Goal: Task Accomplishment & Management: Use online tool/utility

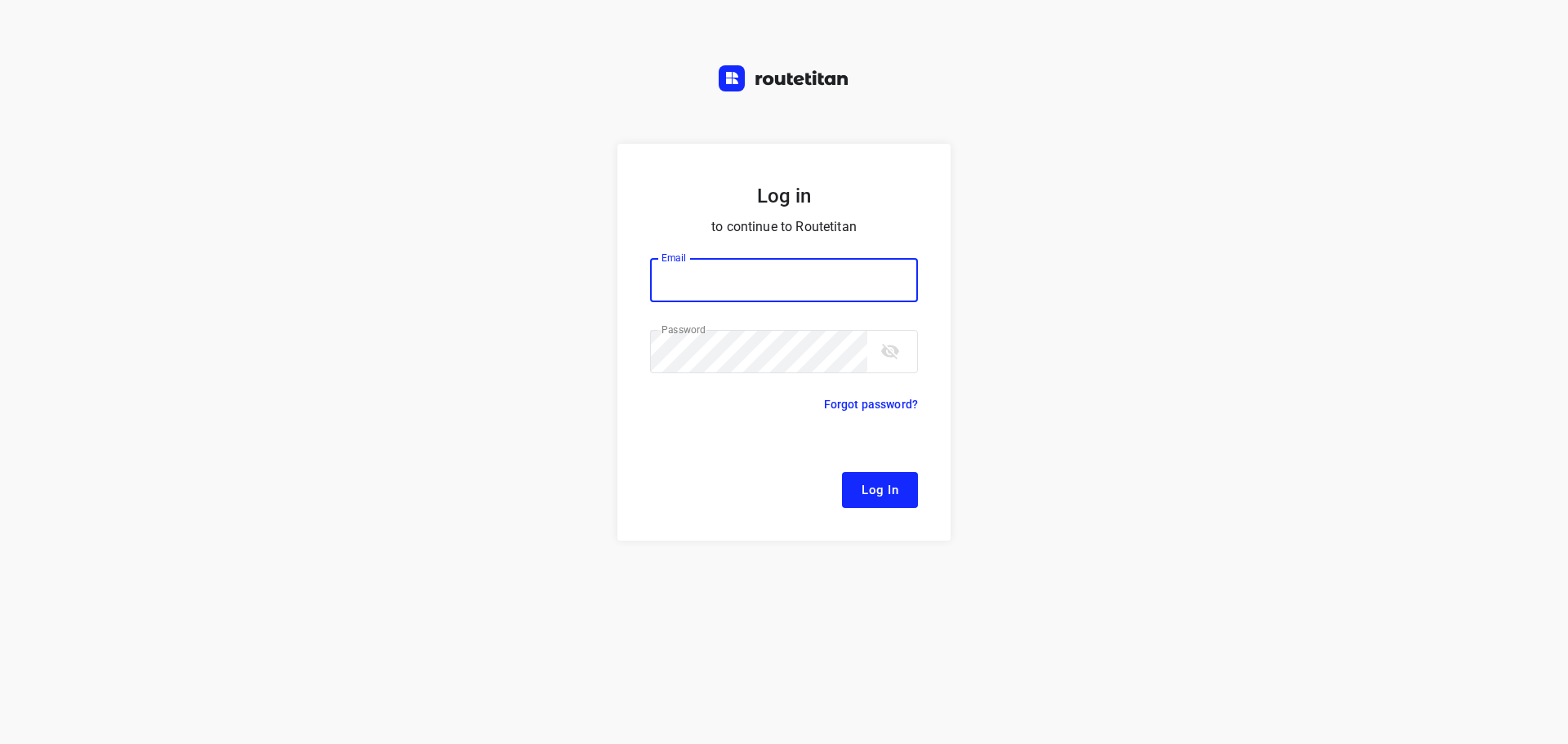
type input "[EMAIL_ADDRESS][DOMAIN_NAME]"
click at [904, 499] on button "Log In" at bounding box center [879, 490] width 76 height 36
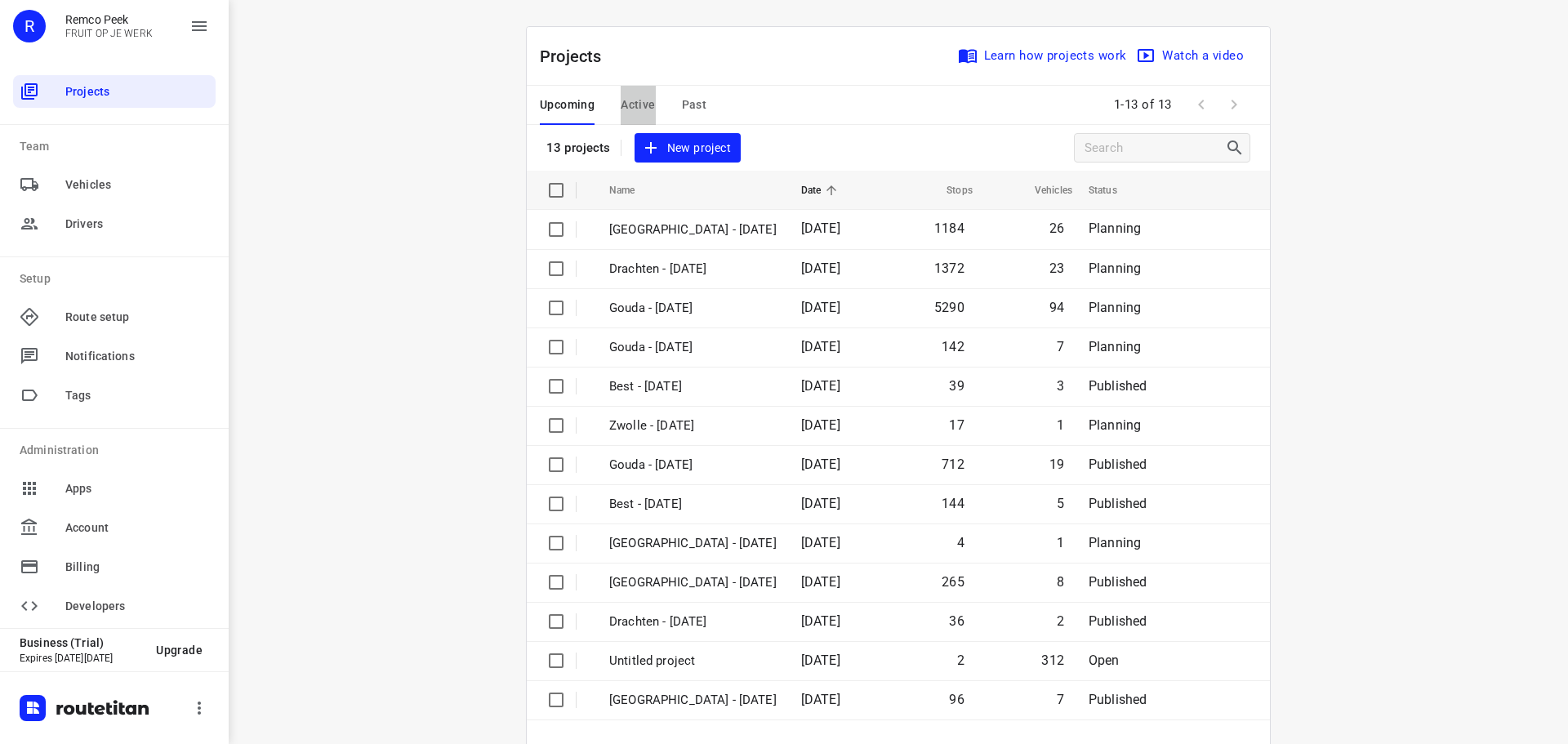
click at [627, 90] on button "Active" at bounding box center [638, 104] width 35 height 39
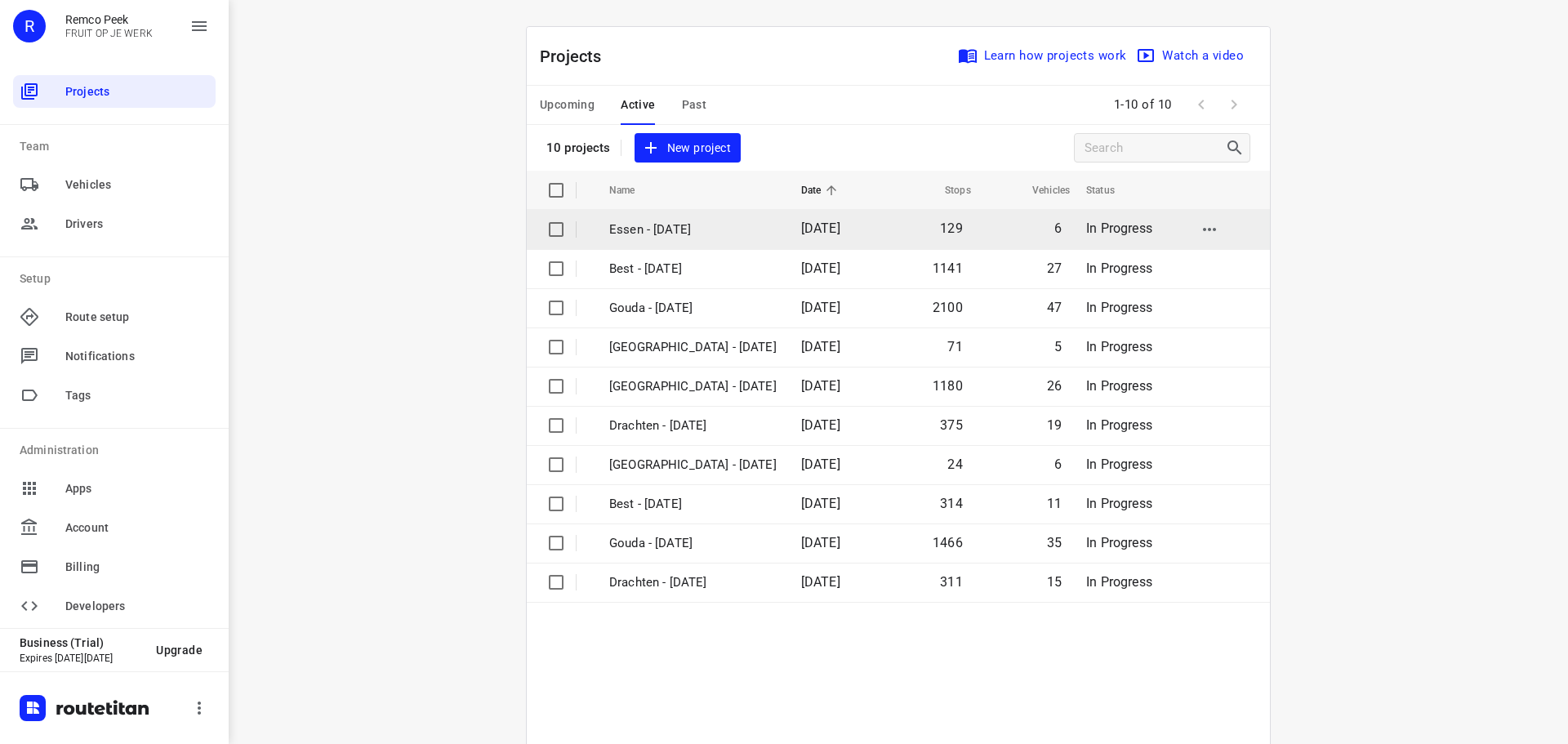
click at [692, 235] on p "Essen - [DATE]" at bounding box center [693, 230] width 167 height 19
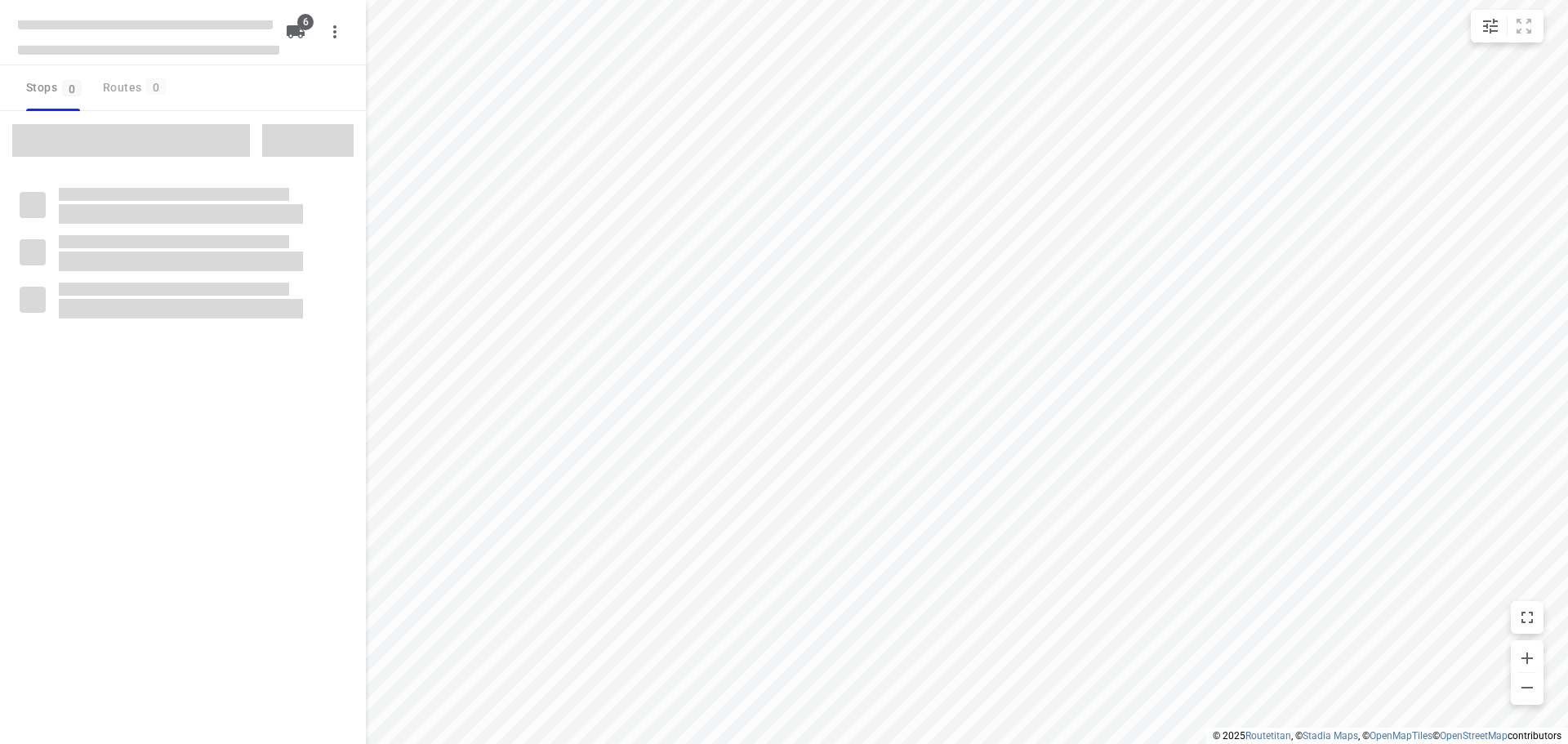
checkbox input "true"
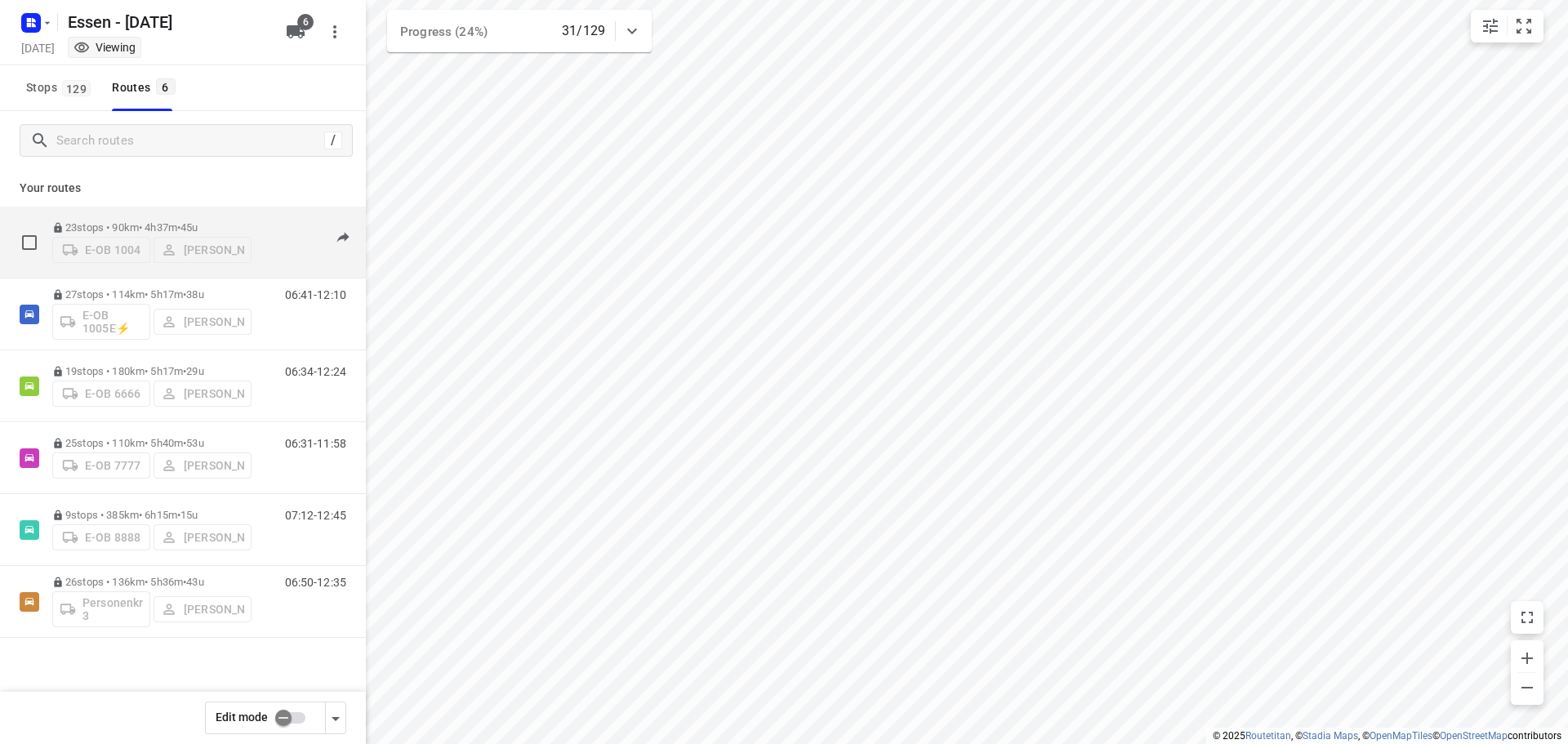
click at [116, 225] on p "23 stops • 90km • 4h37m • 45u" at bounding box center [152, 227] width 199 height 12
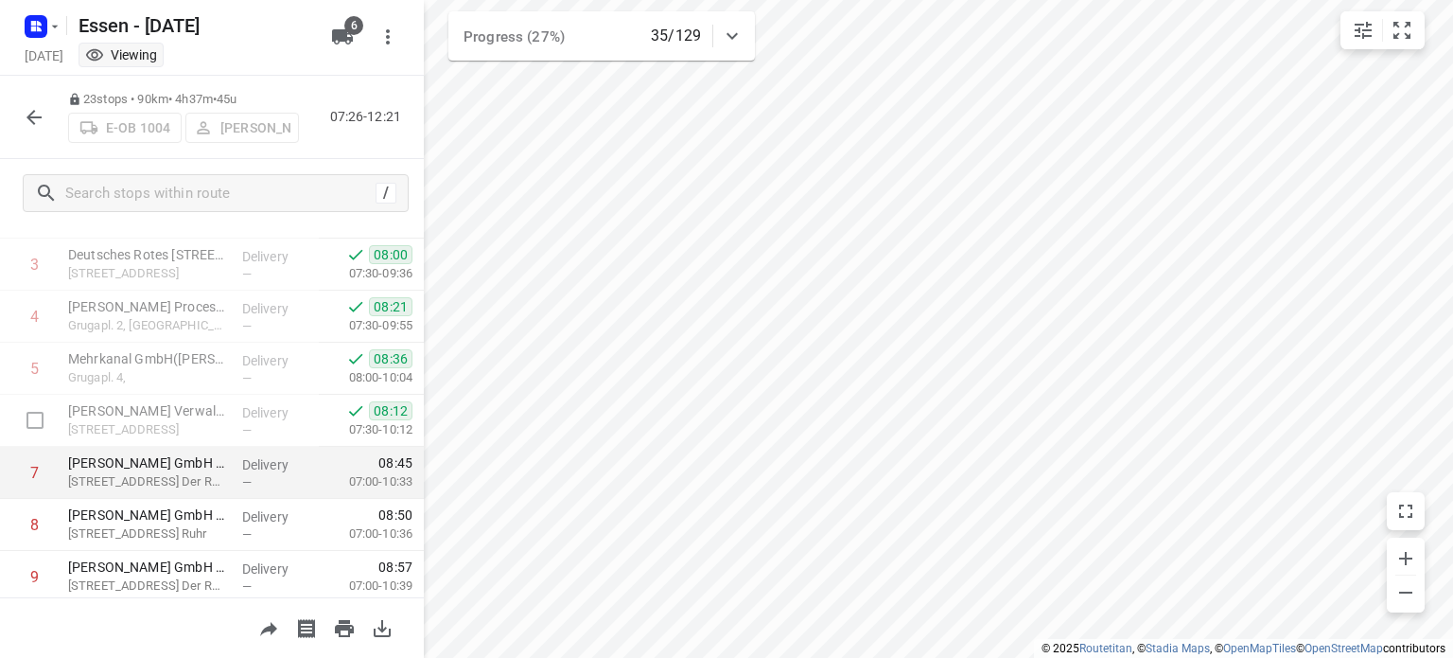
scroll to position [189, 0]
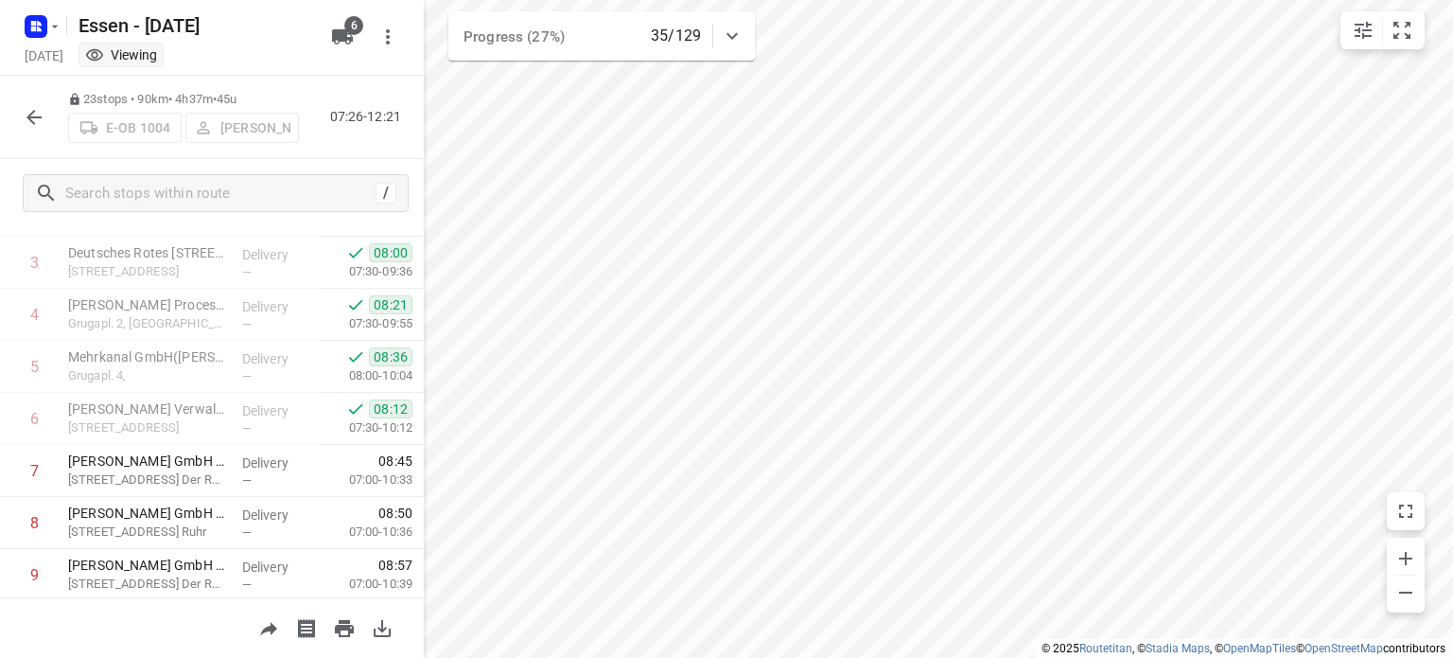
click at [42, 113] on icon "button" at bounding box center [34, 117] width 23 height 23
